Goal: Communication & Community: Answer question/provide support

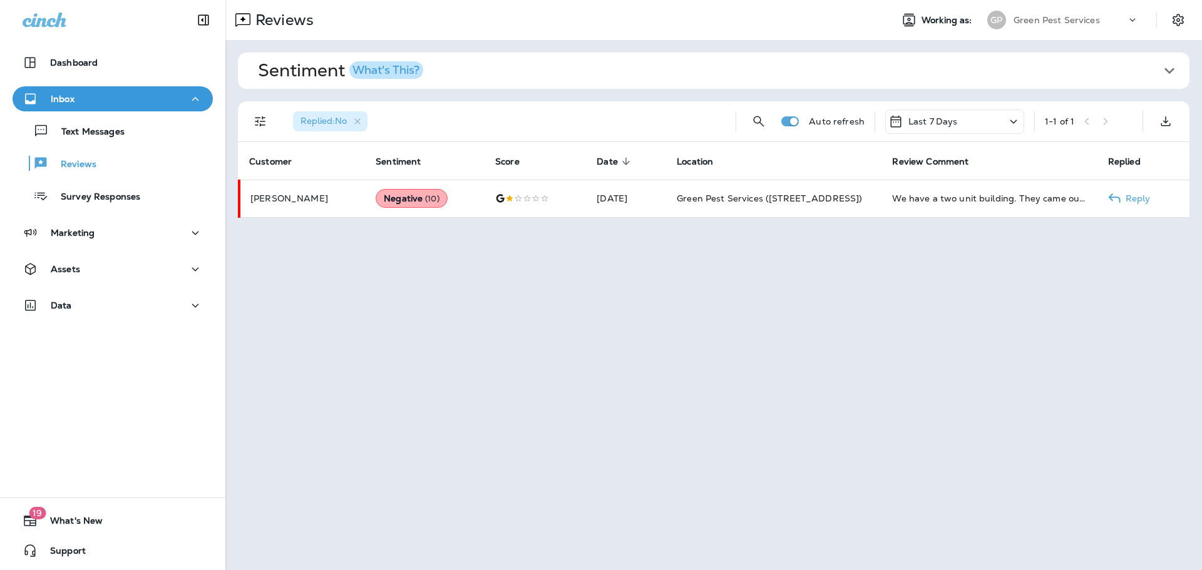
click at [640, 191] on td "[DATE]" at bounding box center [627, 199] width 80 height 38
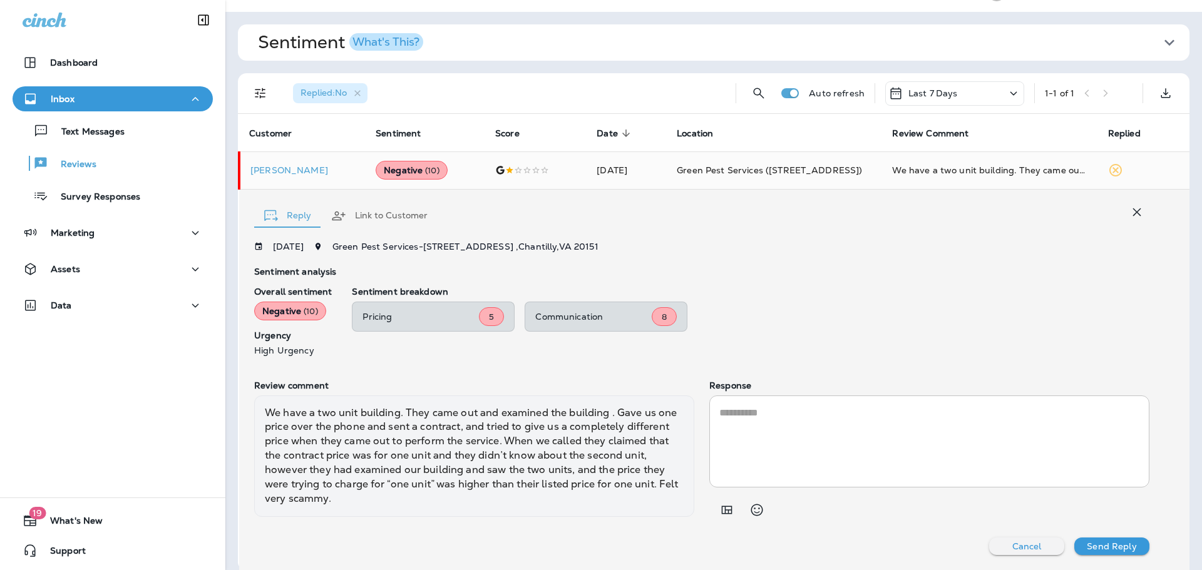
click at [830, 438] on textarea at bounding box center [929, 442] width 420 height 72
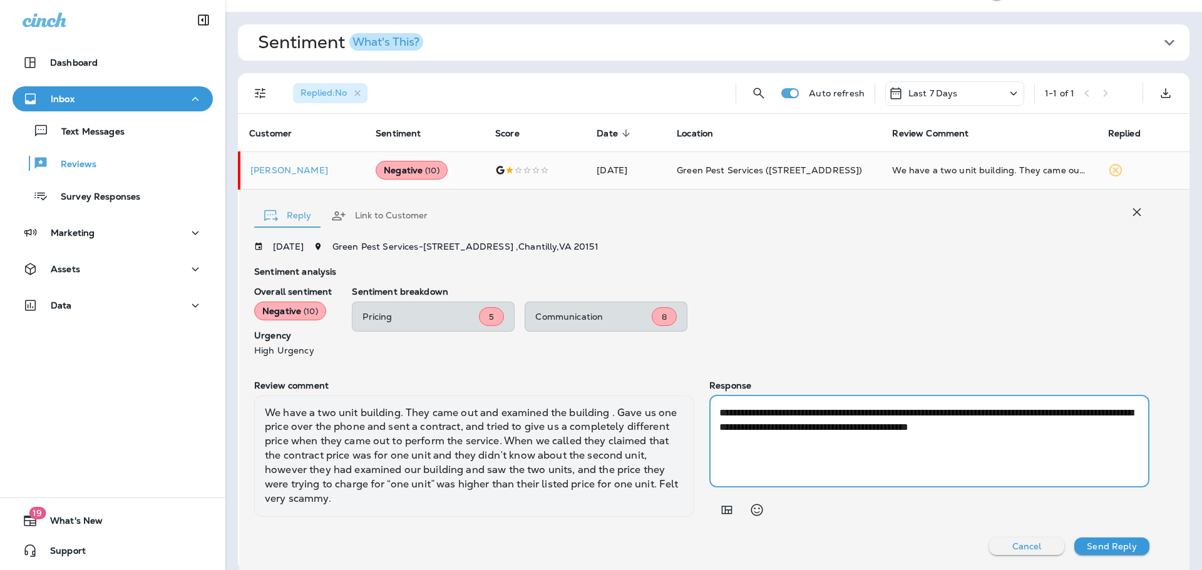
paste textarea "**********"
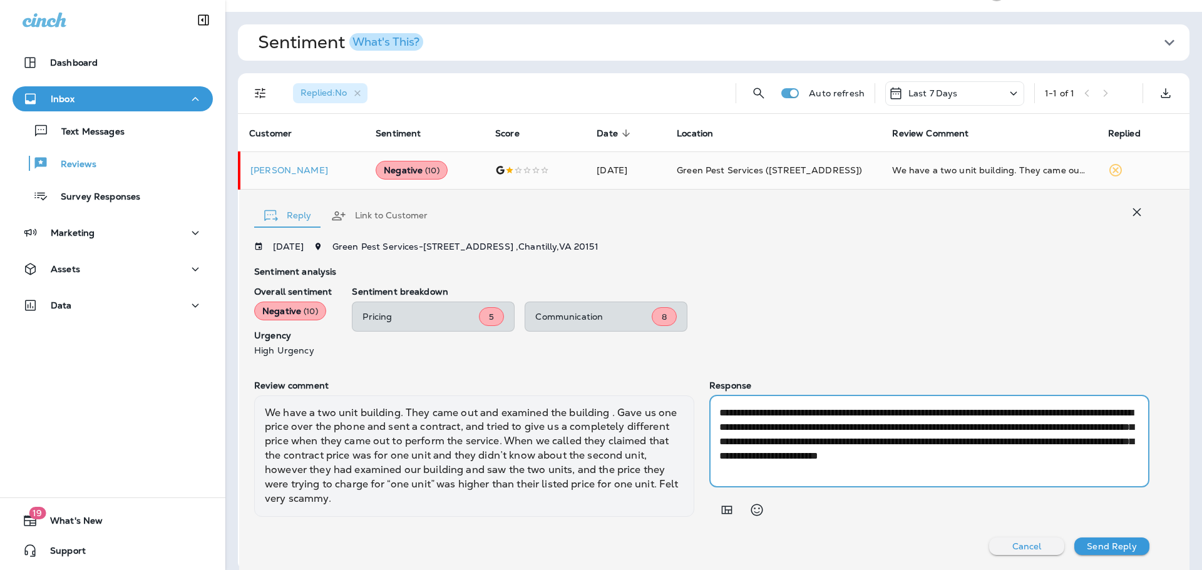
type textarea "**********"
click at [1106, 554] on button "Send Reply" at bounding box center [1112, 547] width 75 height 18
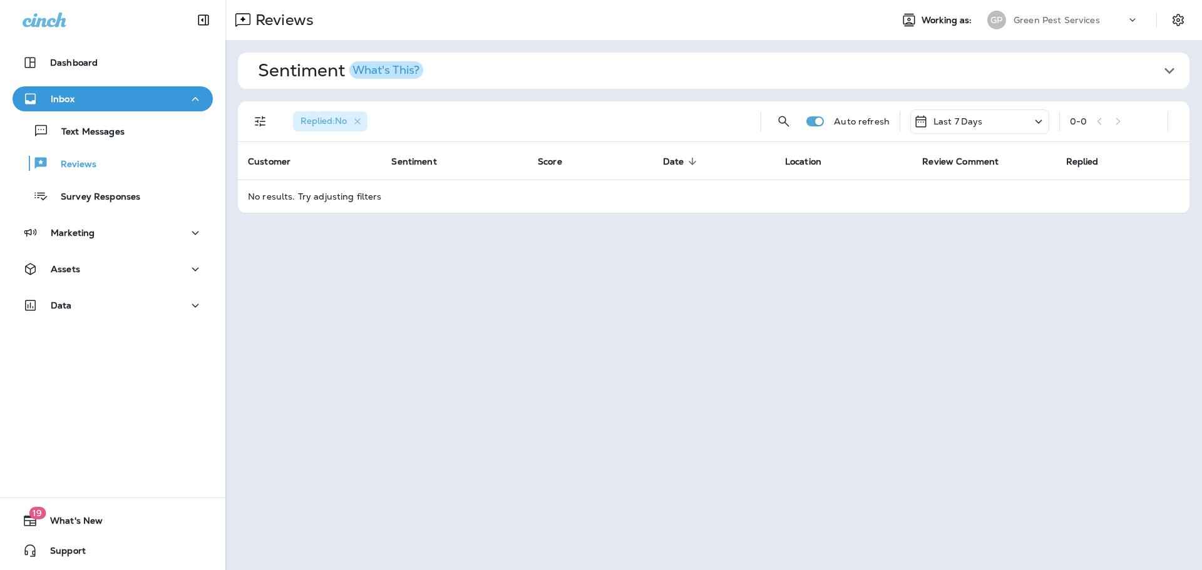
click at [1071, 29] on div "[PERSON_NAME] Pest Services" at bounding box center [1063, 20] width 167 height 25
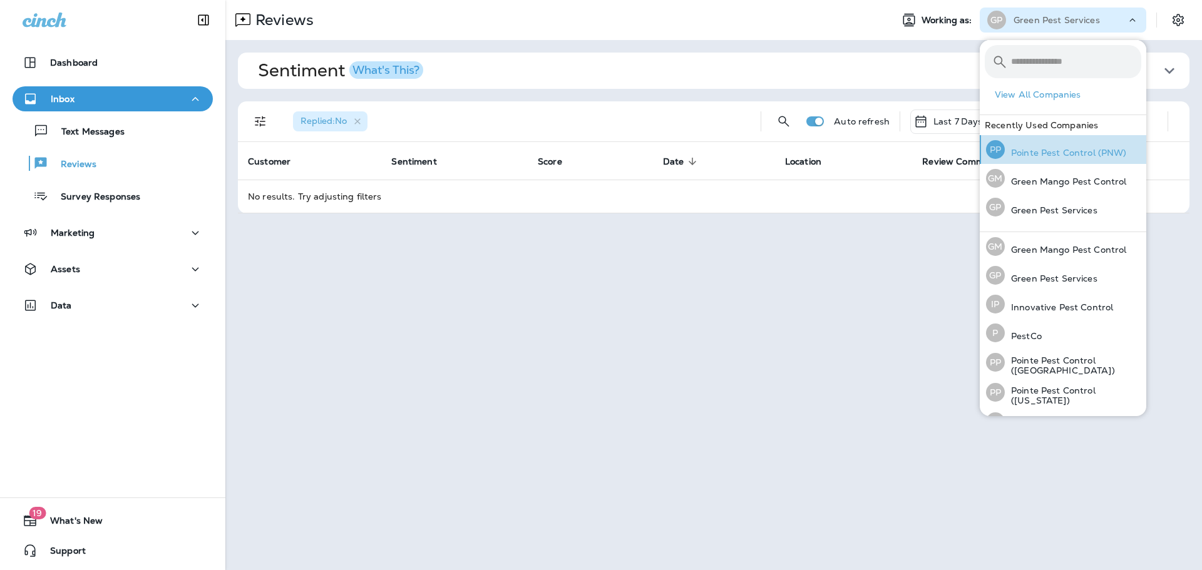
click at [1093, 146] on div "PP Pointe Pest Control (PNW)" at bounding box center [1056, 149] width 151 height 29
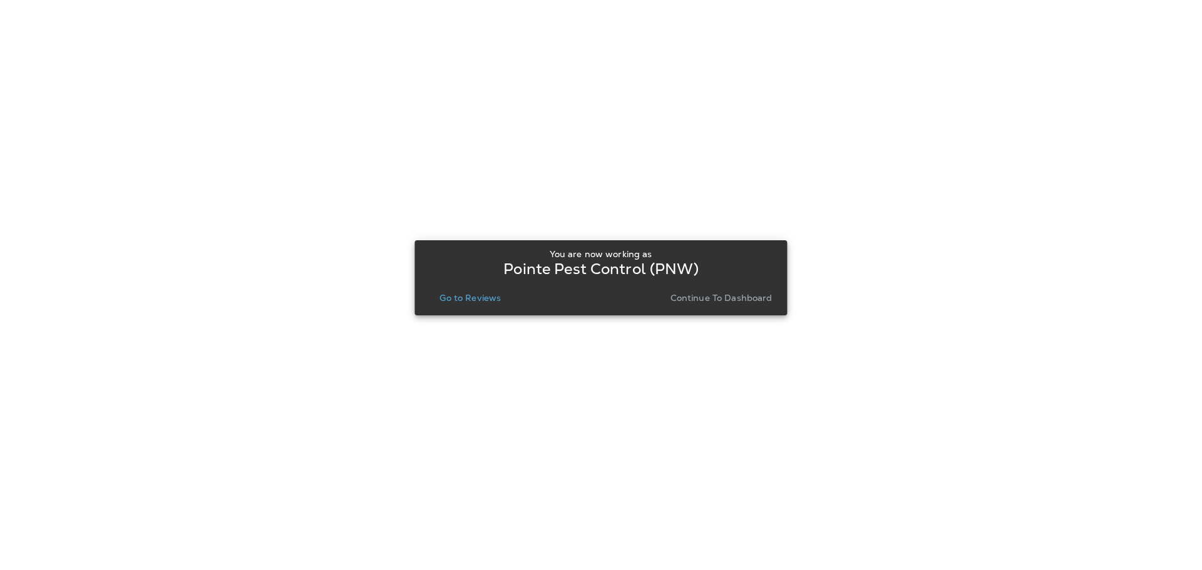
click at [451, 293] on p "Go to Reviews" at bounding box center [470, 298] width 61 height 10
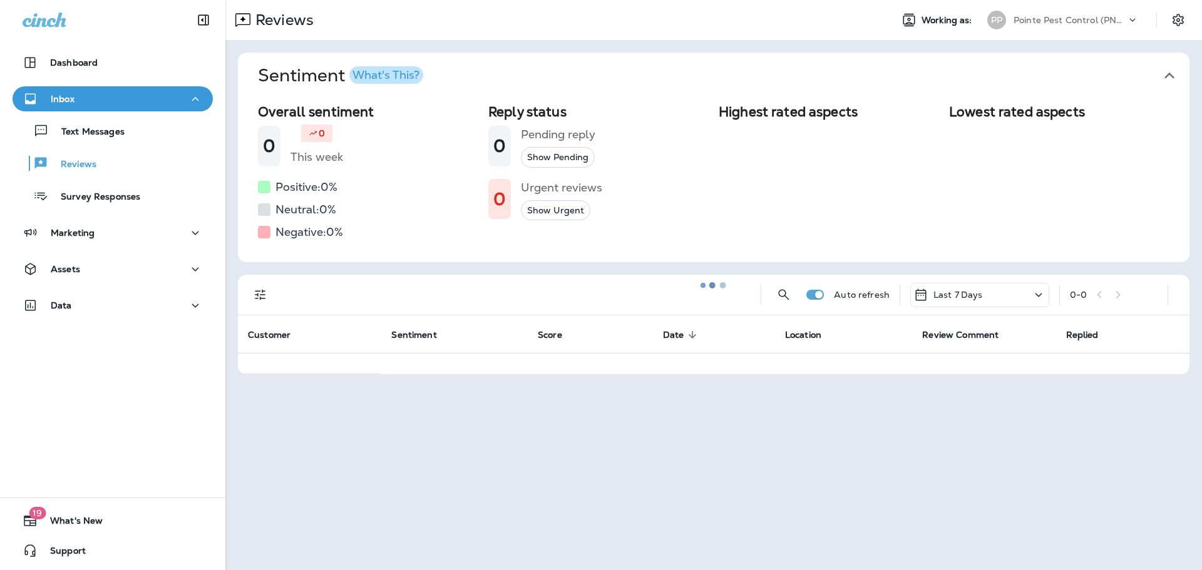
click at [1171, 75] on button "Sentiment What's This?" at bounding box center [724, 76] width 952 height 46
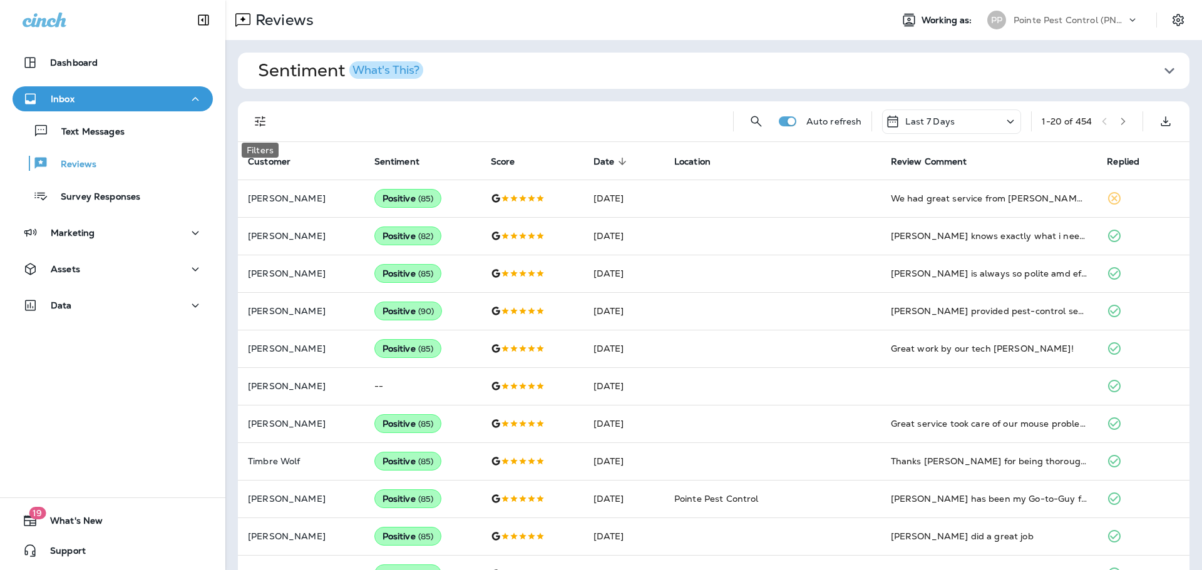
click at [263, 119] on icon "Filters" at bounding box center [260, 121] width 15 height 15
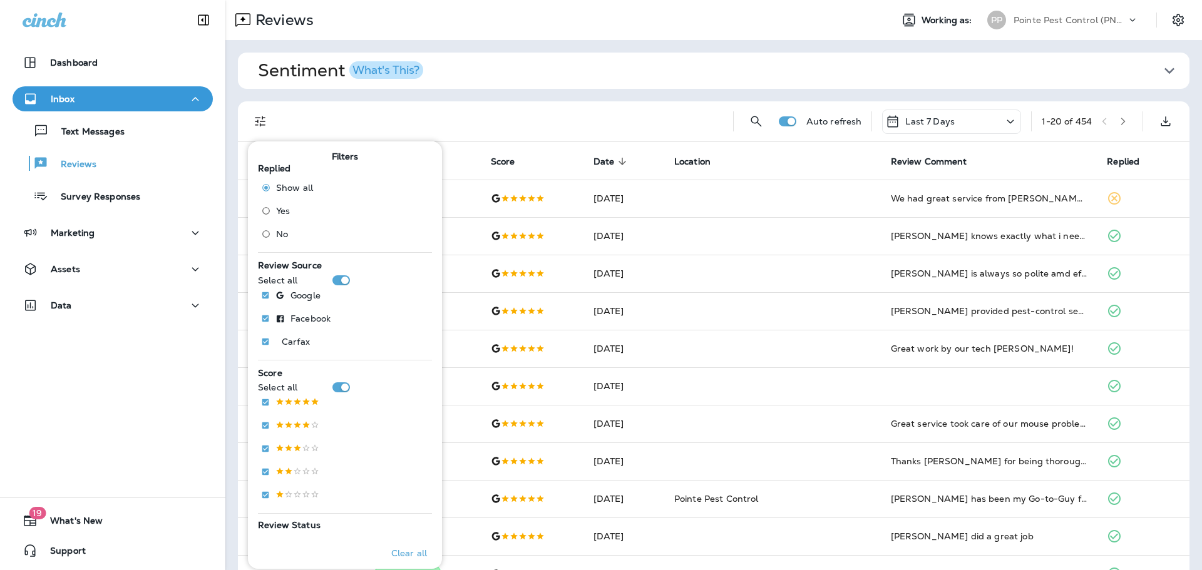
click at [277, 234] on span "No" at bounding box center [282, 234] width 12 height 10
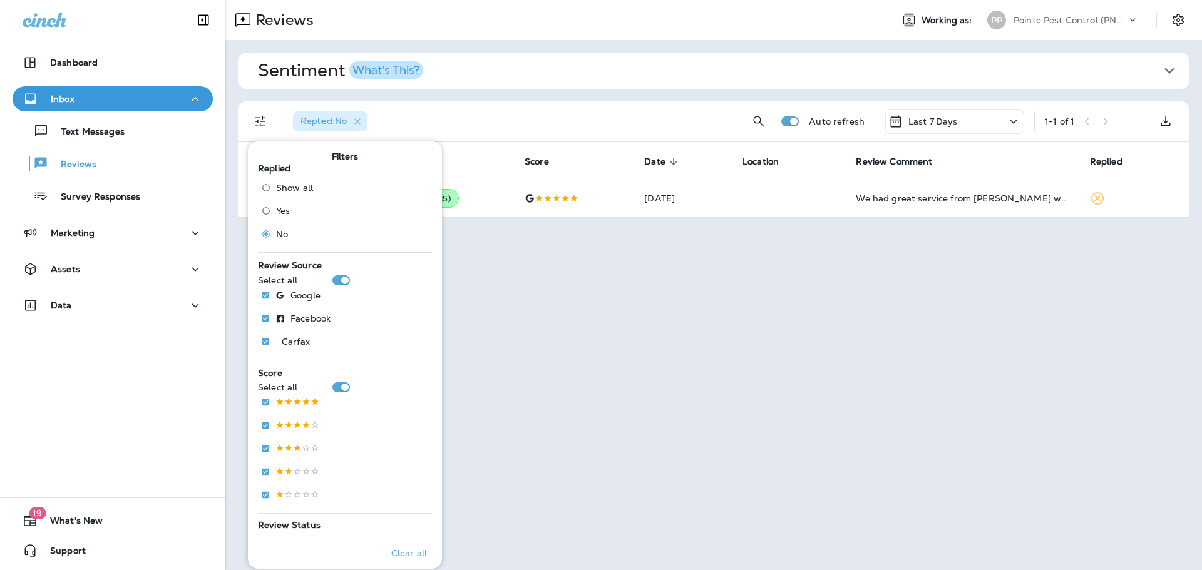
click at [533, 125] on div "Replied : No" at bounding box center [504, 121] width 443 height 40
